Goal: Navigation & Orientation: Find specific page/section

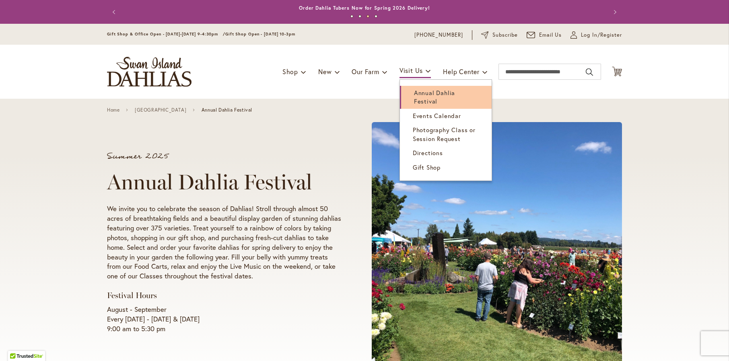
click at [422, 98] on span "Annual Dahlia Festival" at bounding box center [434, 97] width 41 height 16
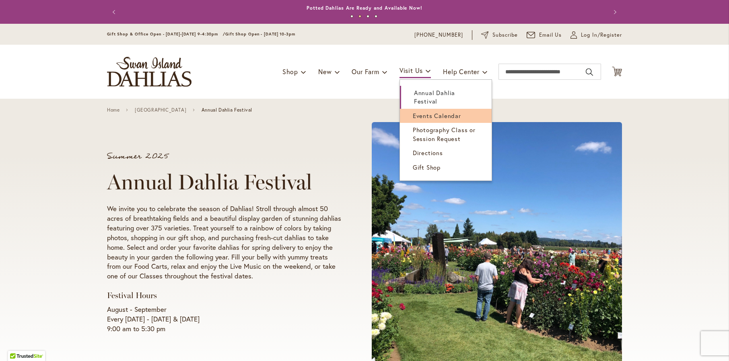
click at [431, 113] on span "Events Calendar" at bounding box center [437, 115] width 48 height 8
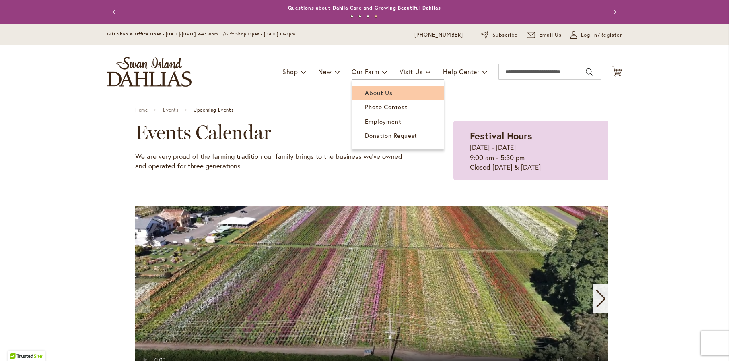
click at [371, 95] on span "About Us" at bounding box center [378, 93] width 27 height 8
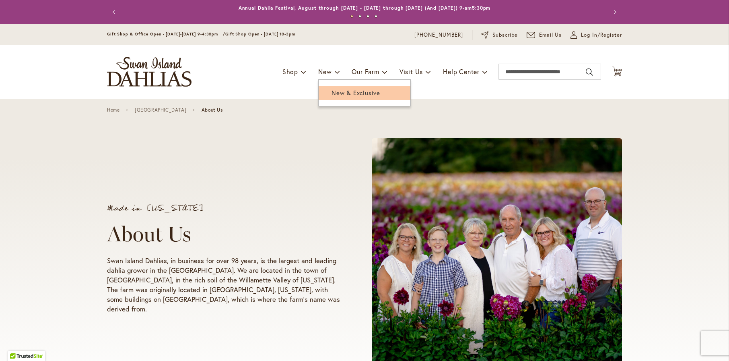
click at [336, 94] on span "New & Exclusive" at bounding box center [356, 93] width 49 height 8
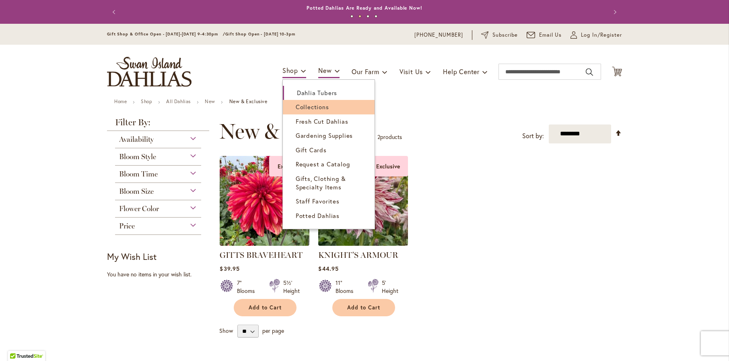
click at [311, 104] on span "Collections" at bounding box center [312, 107] width 33 height 8
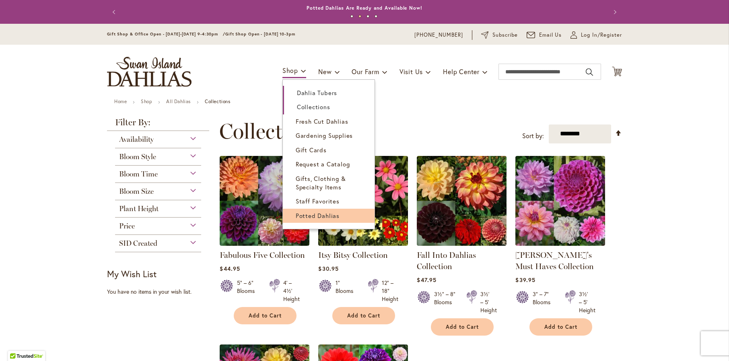
click at [303, 214] on span "Potted Dahlias" at bounding box center [318, 215] width 44 height 8
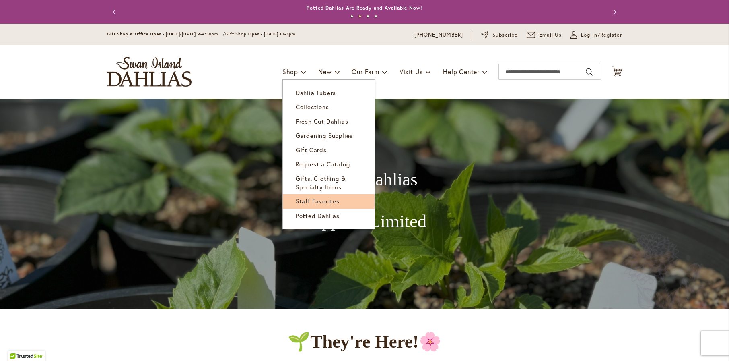
click at [311, 200] on span "Staff Favorites" at bounding box center [318, 201] width 44 height 8
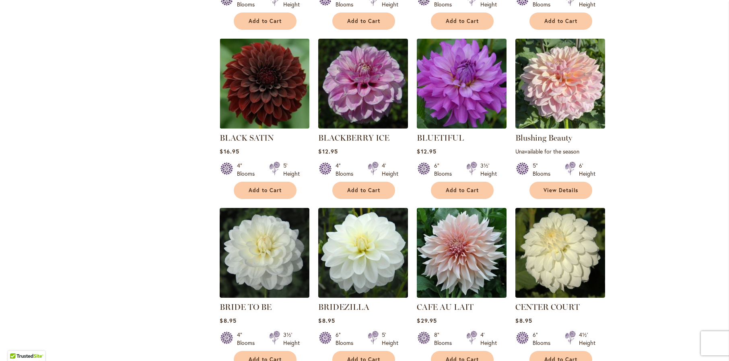
scroll to position [483, 0]
